Goal: Information Seeking & Learning: Check status

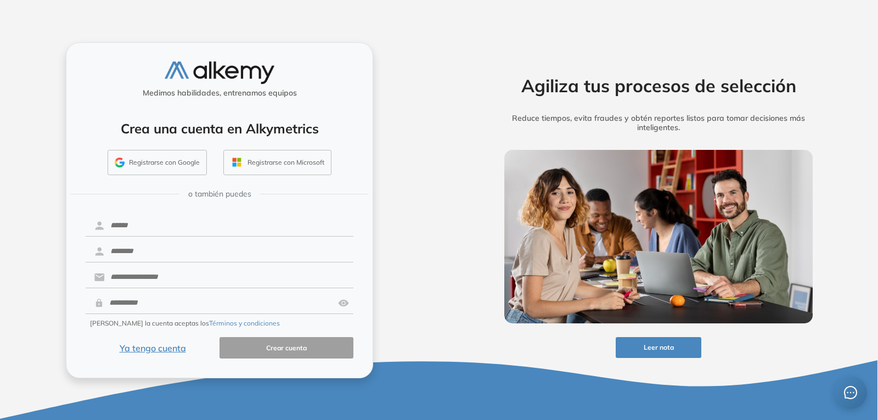
click at [153, 350] on button "Ya tengo cuenta" at bounding box center [153, 347] width 134 height 21
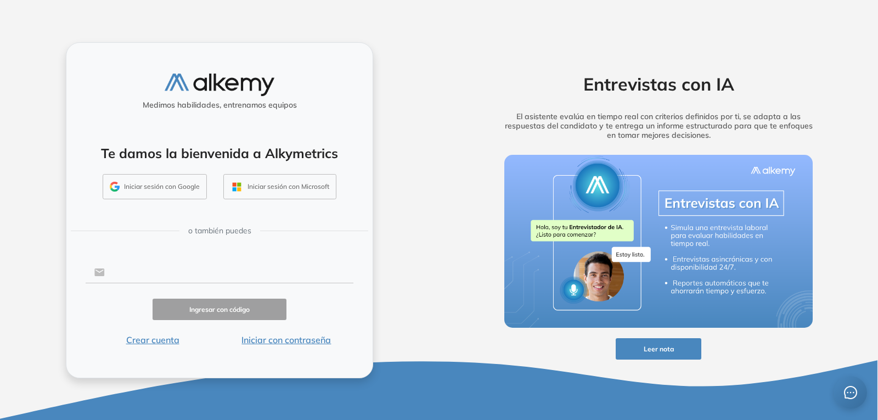
click at [176, 274] on input "text" at bounding box center [229, 272] width 249 height 21
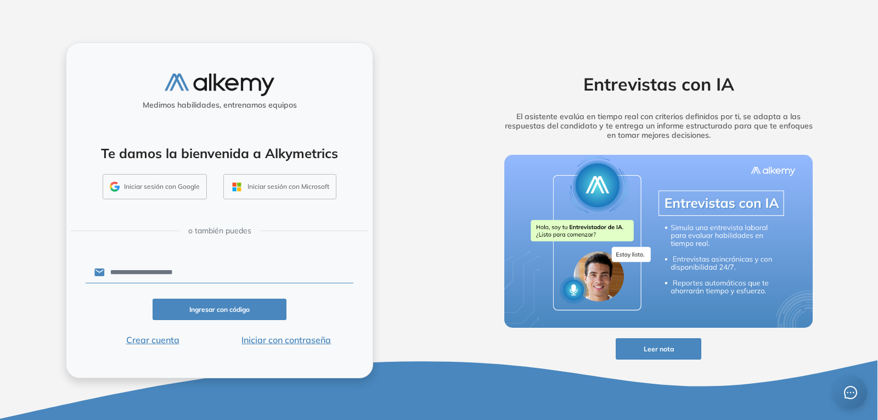
type input "**********"
click at [270, 344] on button "Iniciar con contraseña" at bounding box center [286, 339] width 134 height 13
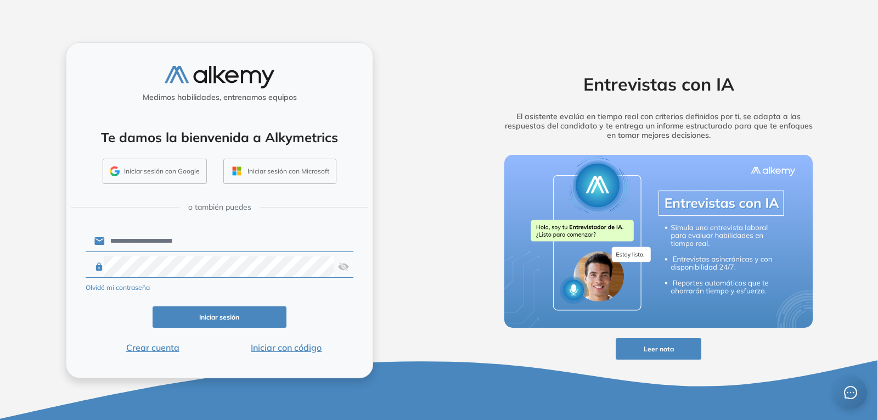
click at [190, 307] on button "Iniciar sesión" at bounding box center [220, 316] width 134 height 21
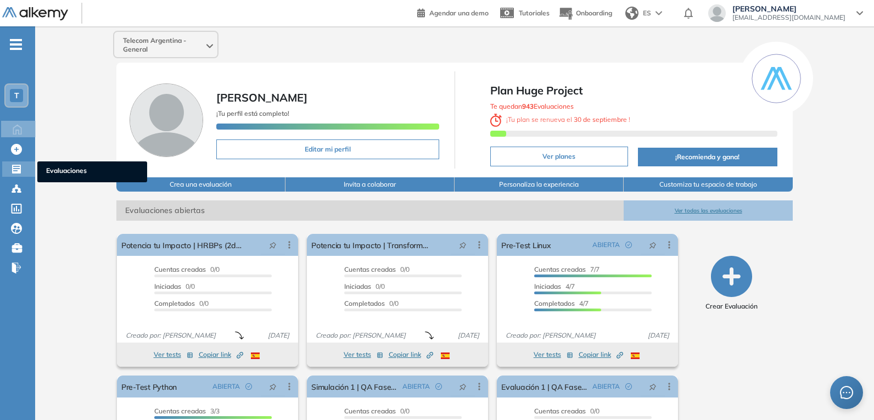
click at [16, 174] on icon at bounding box center [16, 169] width 11 height 11
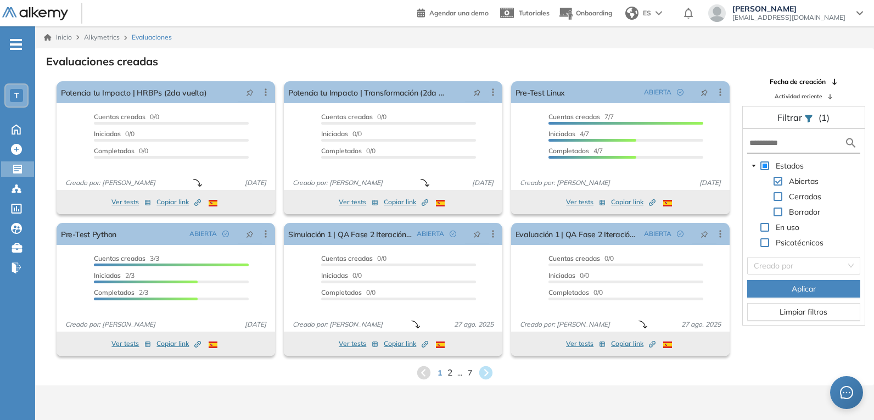
click at [451, 371] on span "2" at bounding box center [449, 372] width 5 height 13
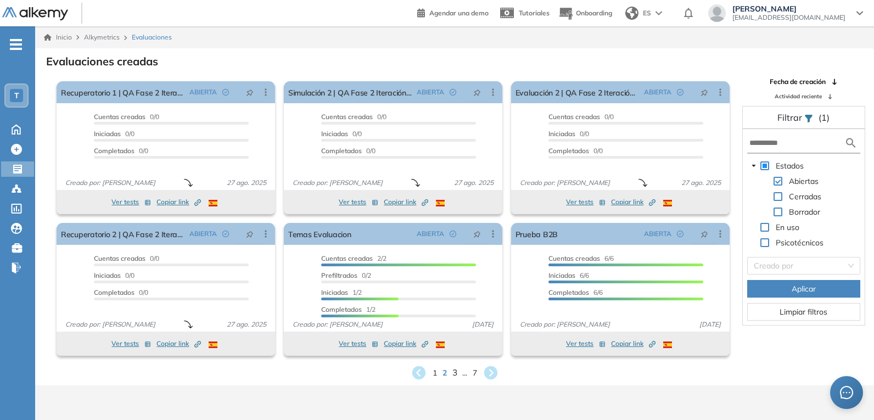
click at [452, 373] on span "3" at bounding box center [454, 372] width 5 height 13
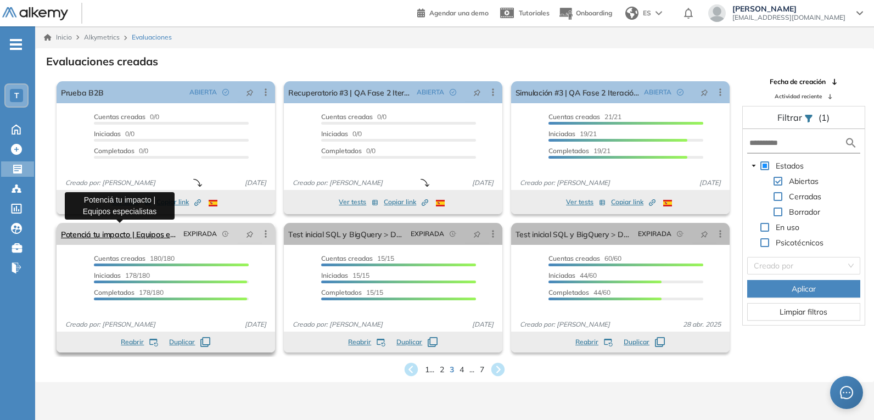
click at [164, 238] on link "Potenciá tu impacto | Equipos especialistas" at bounding box center [120, 234] width 118 height 22
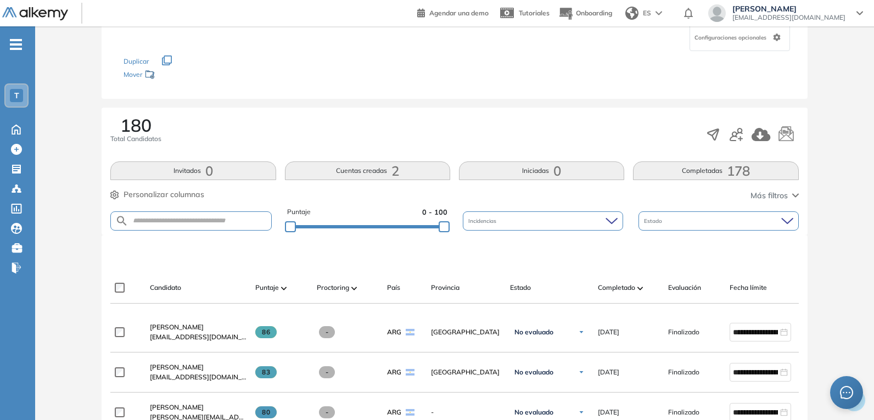
scroll to position [165, 0]
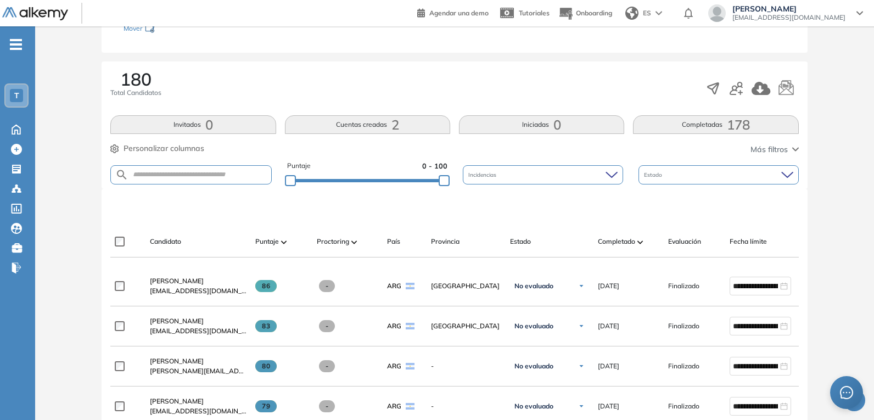
click at [291, 241] on div "Puntaje" at bounding box center [281, 241] width 53 height 13
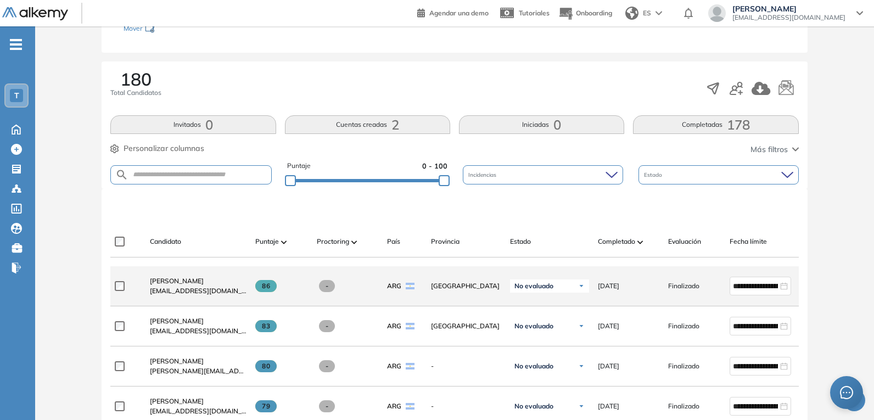
click at [161, 293] on span "[EMAIL_ADDRESS][DOMAIN_NAME]" at bounding box center [198, 291] width 97 height 10
click at [170, 285] on span "[PERSON_NAME]" at bounding box center [177, 281] width 54 height 8
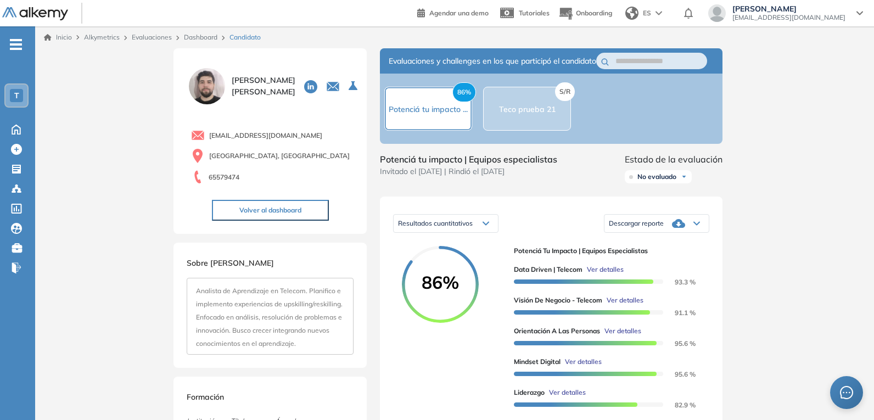
drag, startPoint x: 153, startPoint y: 336, endPoint x: 143, endPoint y: 165, distance: 171.5
click at [31, 7] on img at bounding box center [35, 14] width 66 height 14
